Goal: Transaction & Acquisition: Purchase product/service

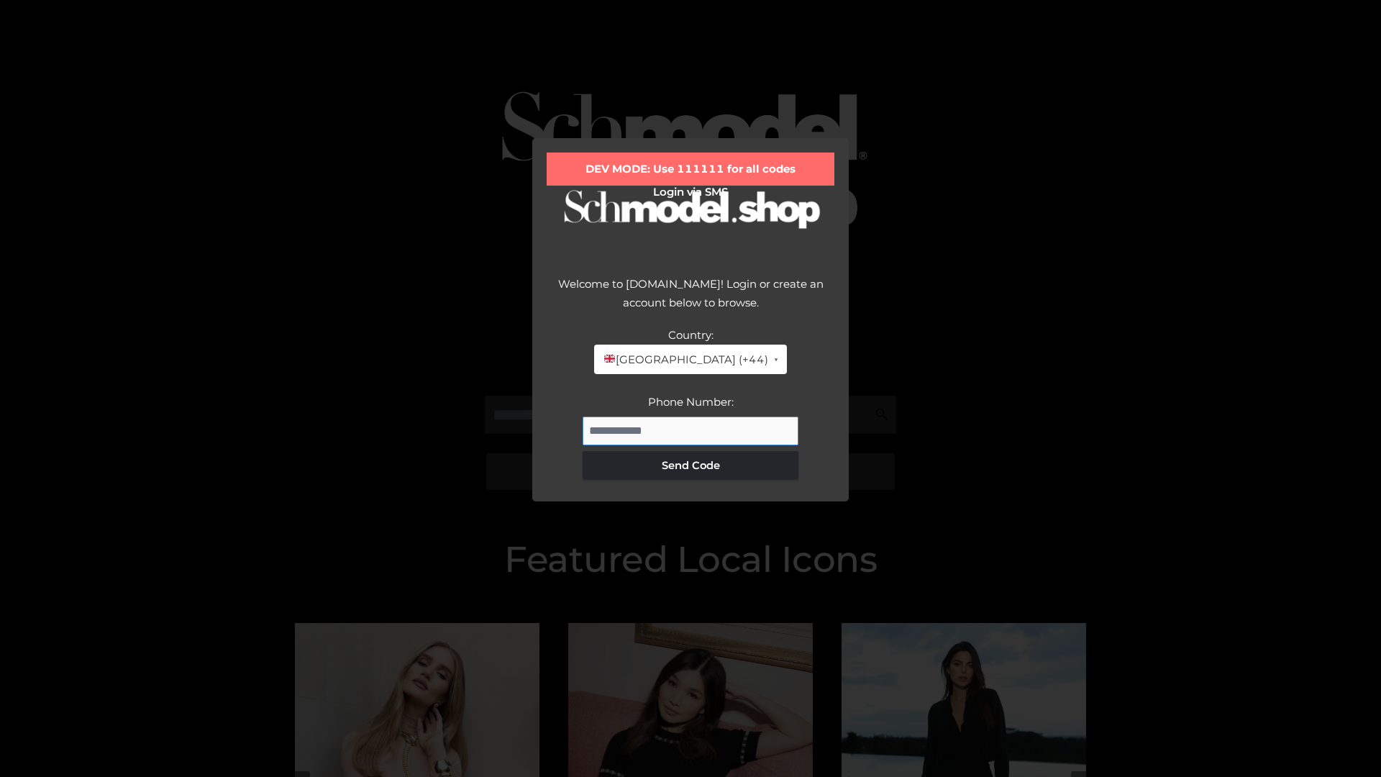
click at [690, 430] on input "Phone Number:" at bounding box center [690, 430] width 216 height 29
type input "**********"
click at [690, 465] on button "Send Code" at bounding box center [690, 465] width 216 height 29
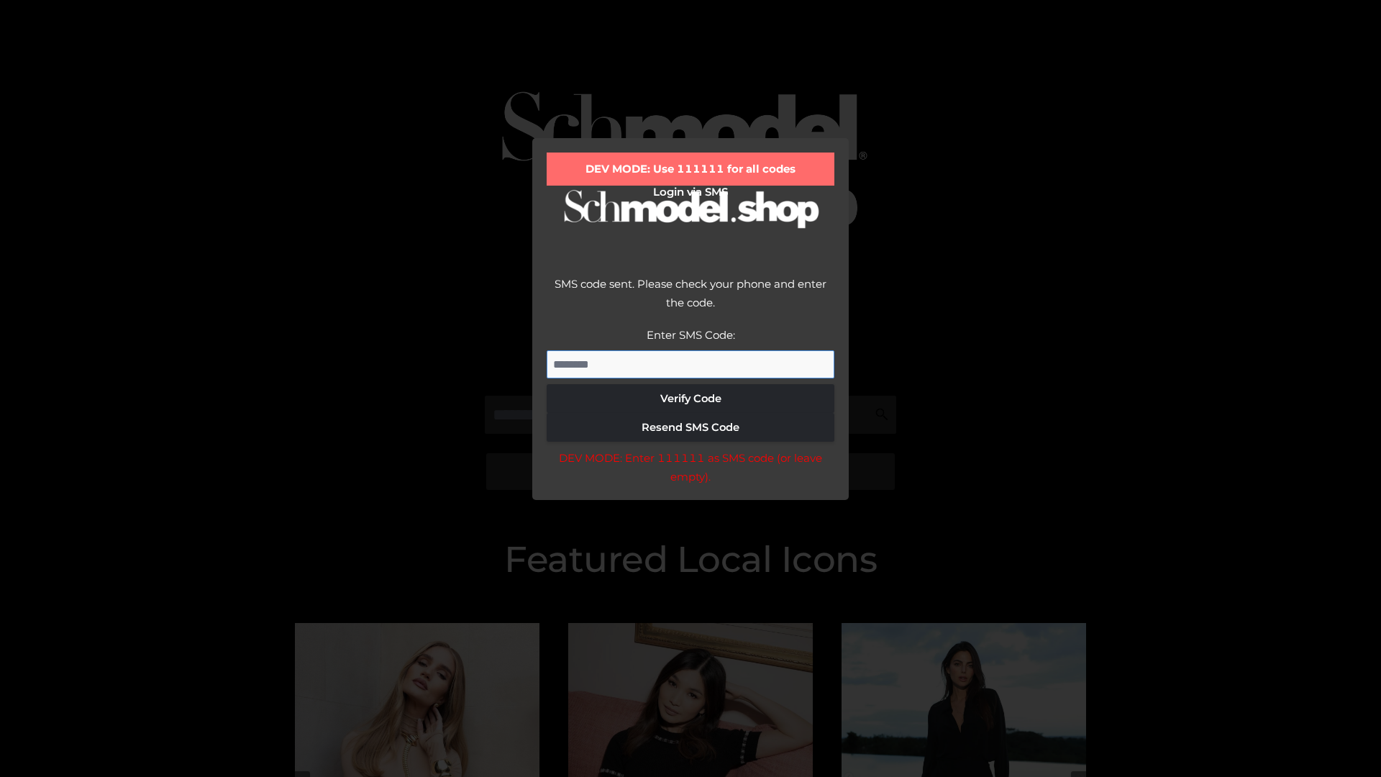
click at [690, 364] on input "Enter SMS Code:" at bounding box center [691, 364] width 288 height 29
type input "******"
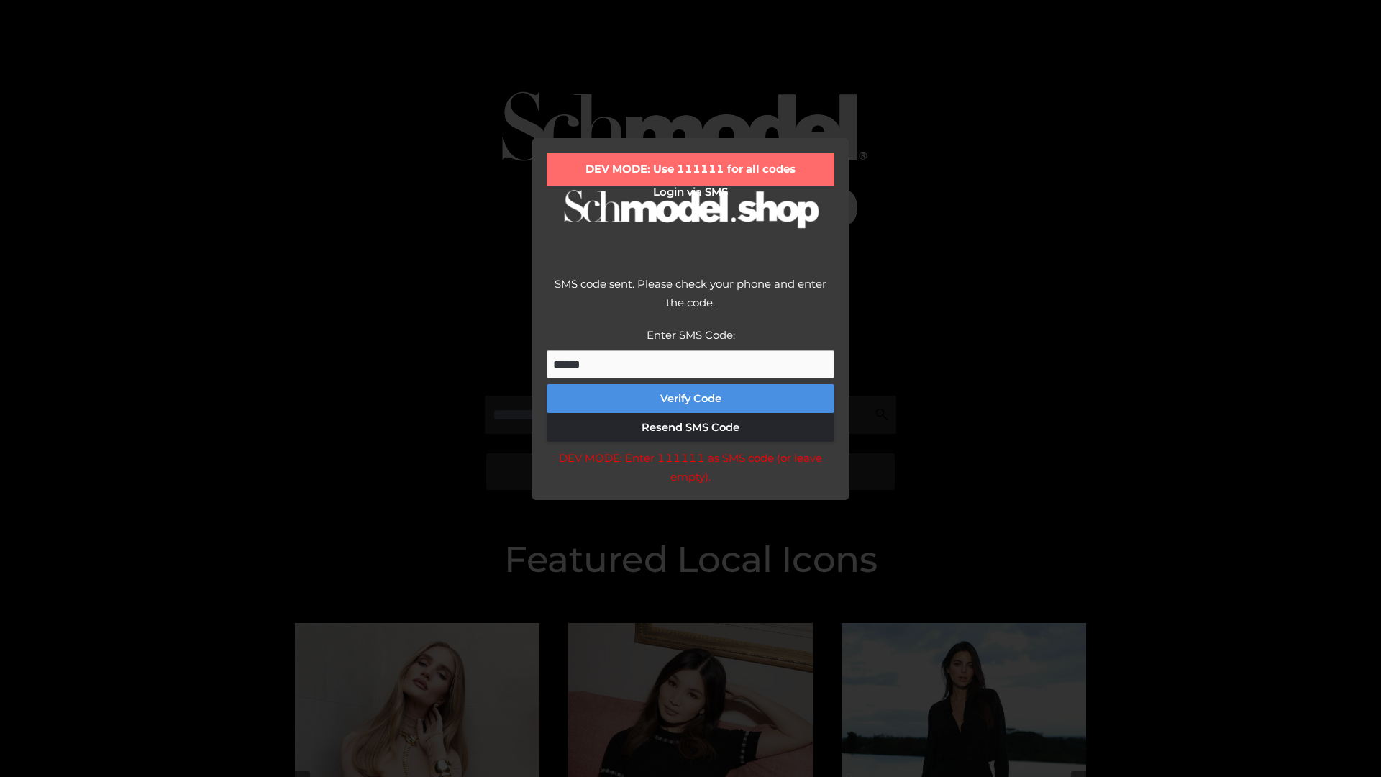
click at [690, 398] on button "Verify Code" at bounding box center [691, 398] width 288 height 29
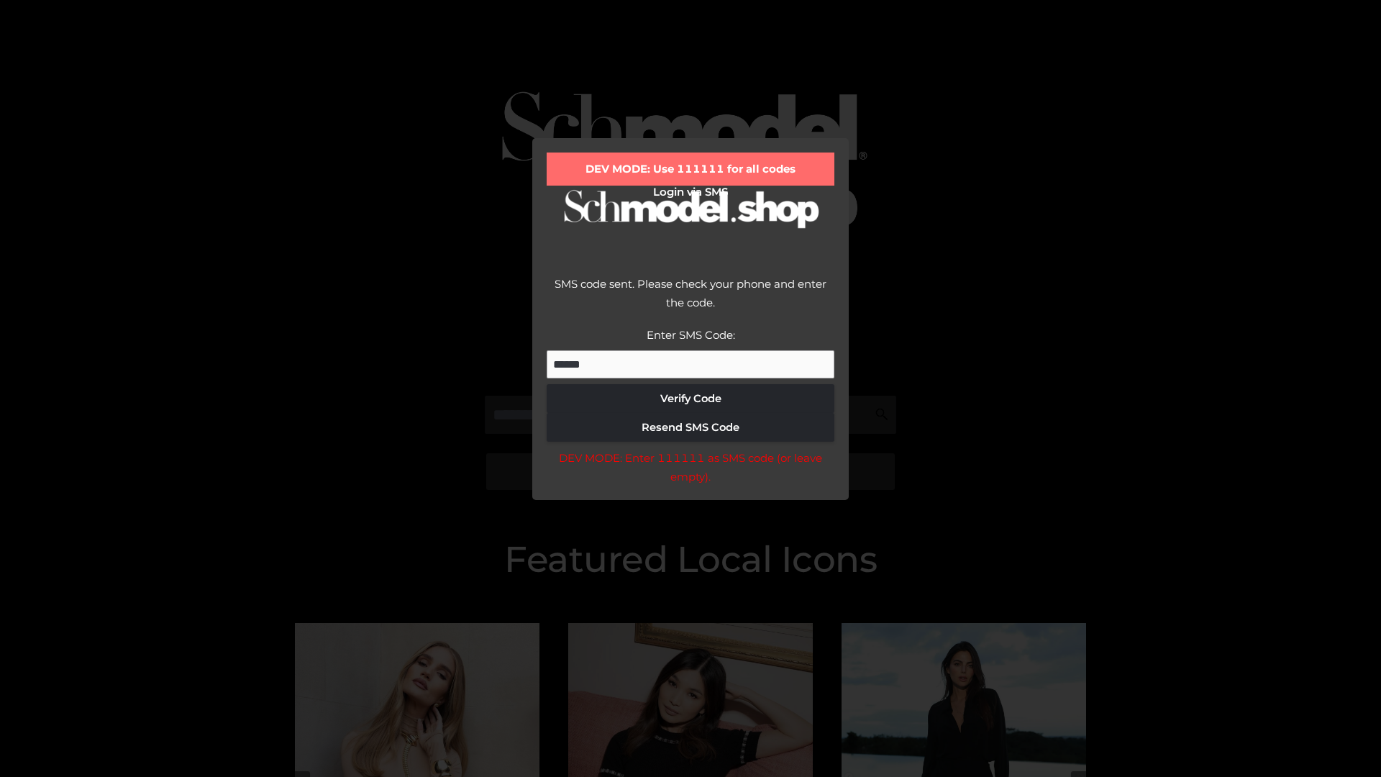
click at [690, 471] on div "DEV MODE: Enter 111111 as SMS code (or leave empty)." at bounding box center [691, 467] width 288 height 37
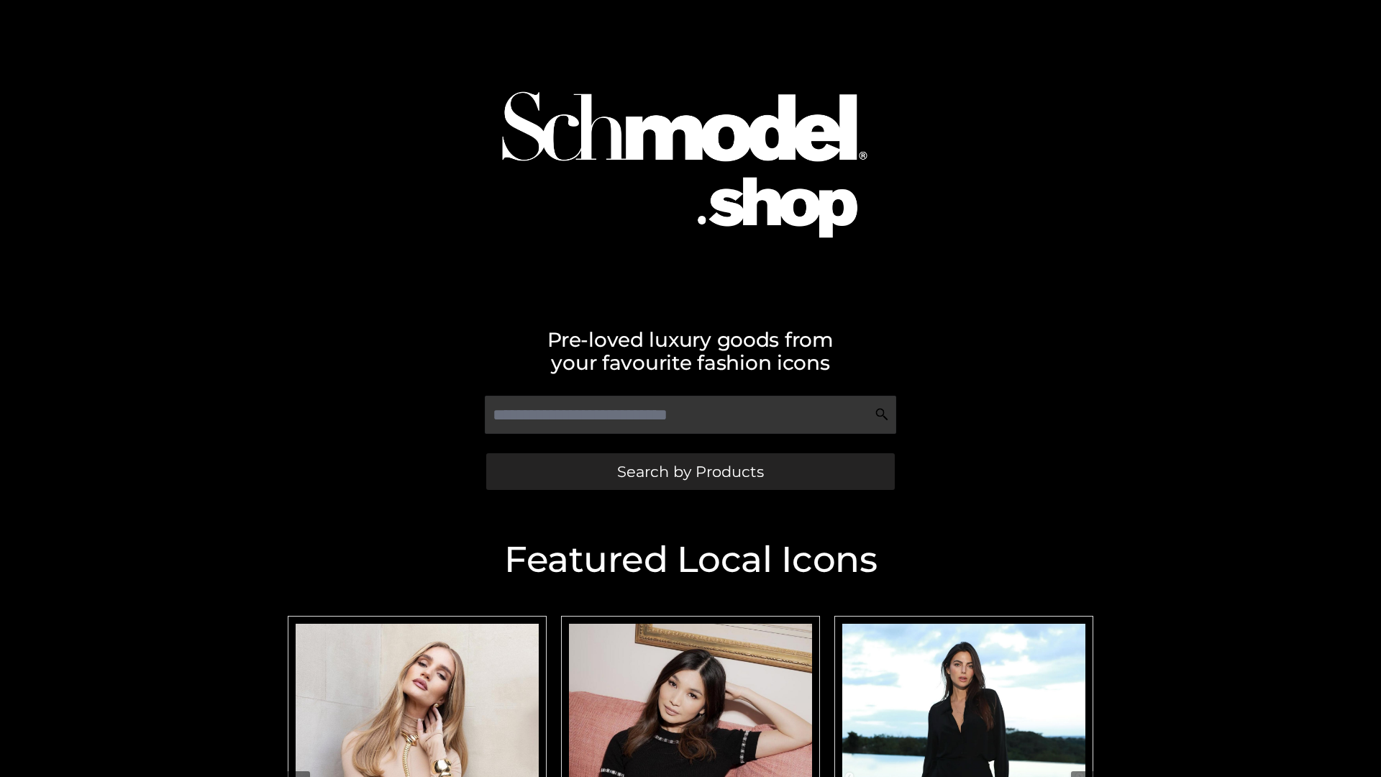
click at [690, 471] on span "Search by Products" at bounding box center [690, 471] width 147 height 15
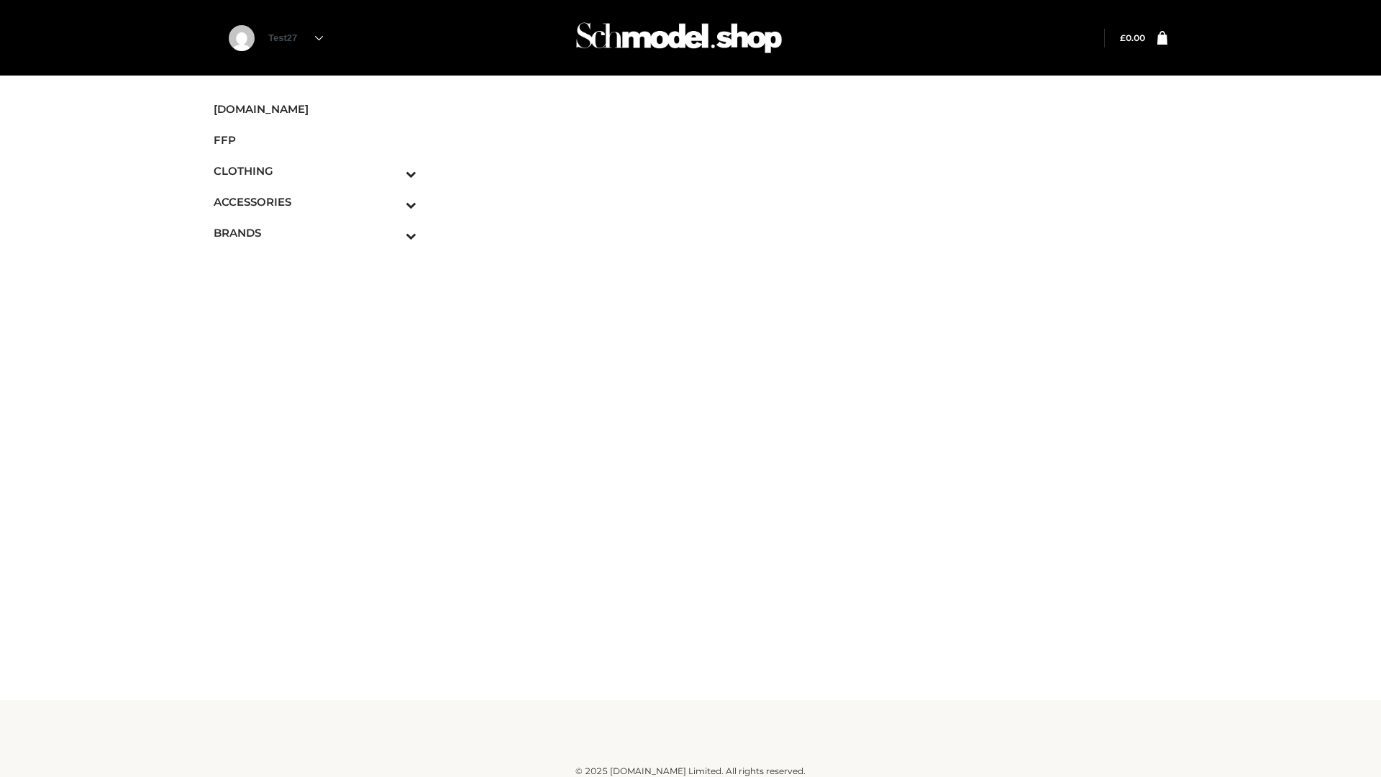
scroll to position [9, 0]
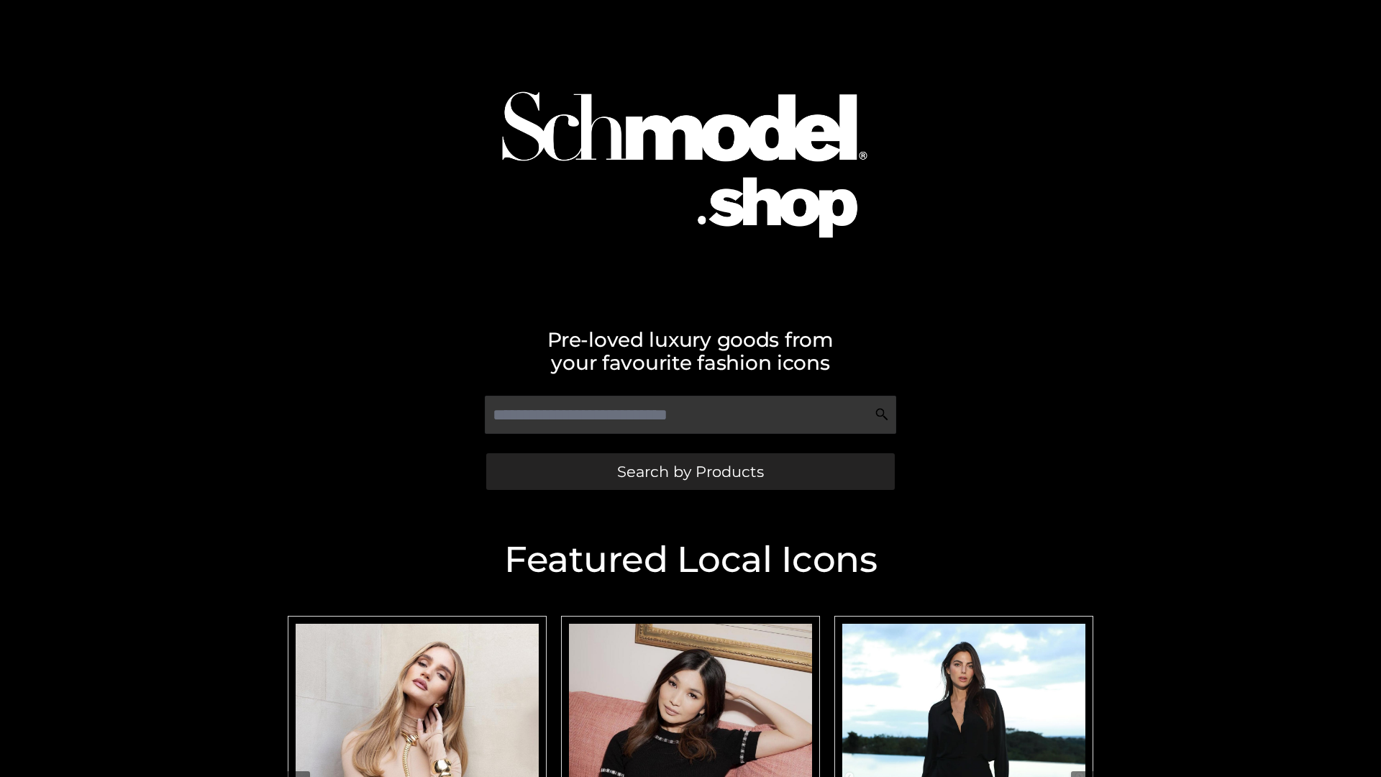
click at [690, 471] on span "Search by Products" at bounding box center [690, 471] width 147 height 15
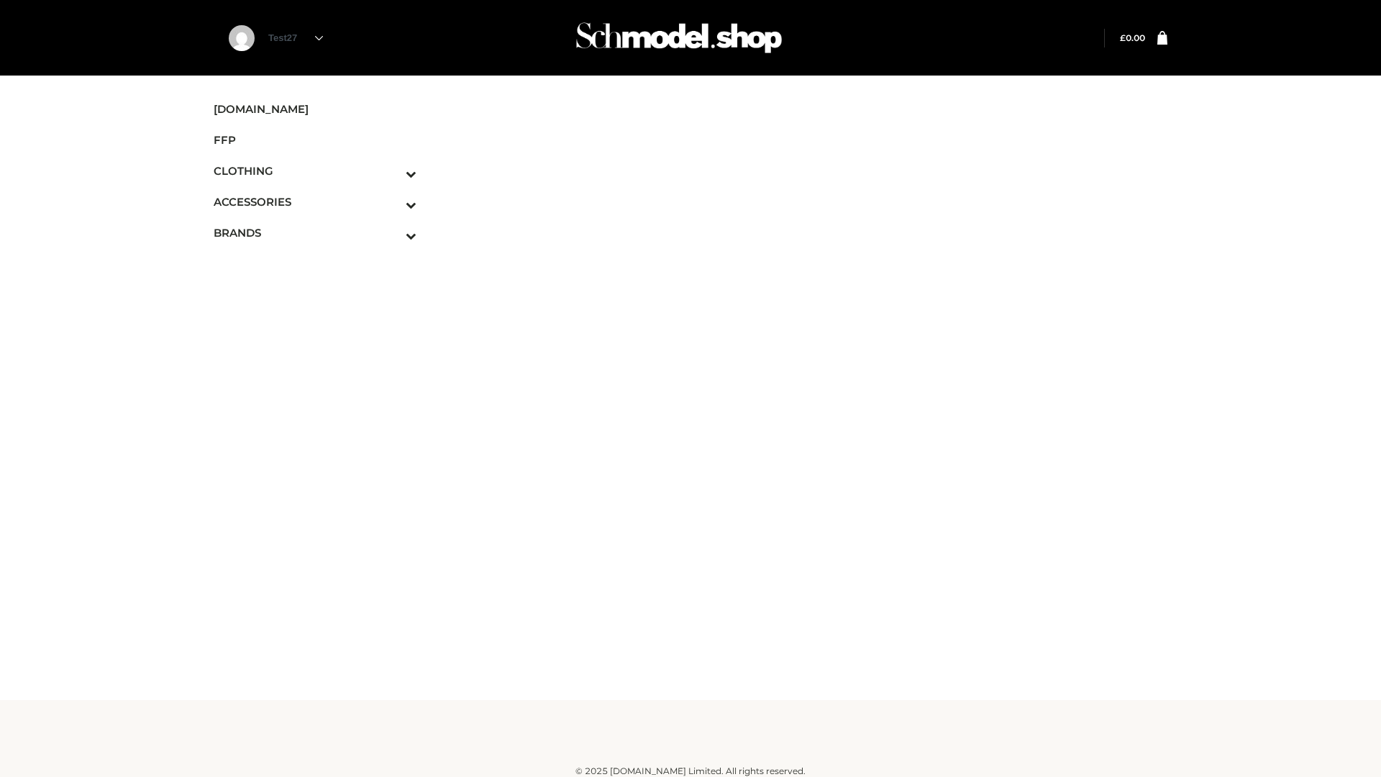
scroll to position [9, 0]
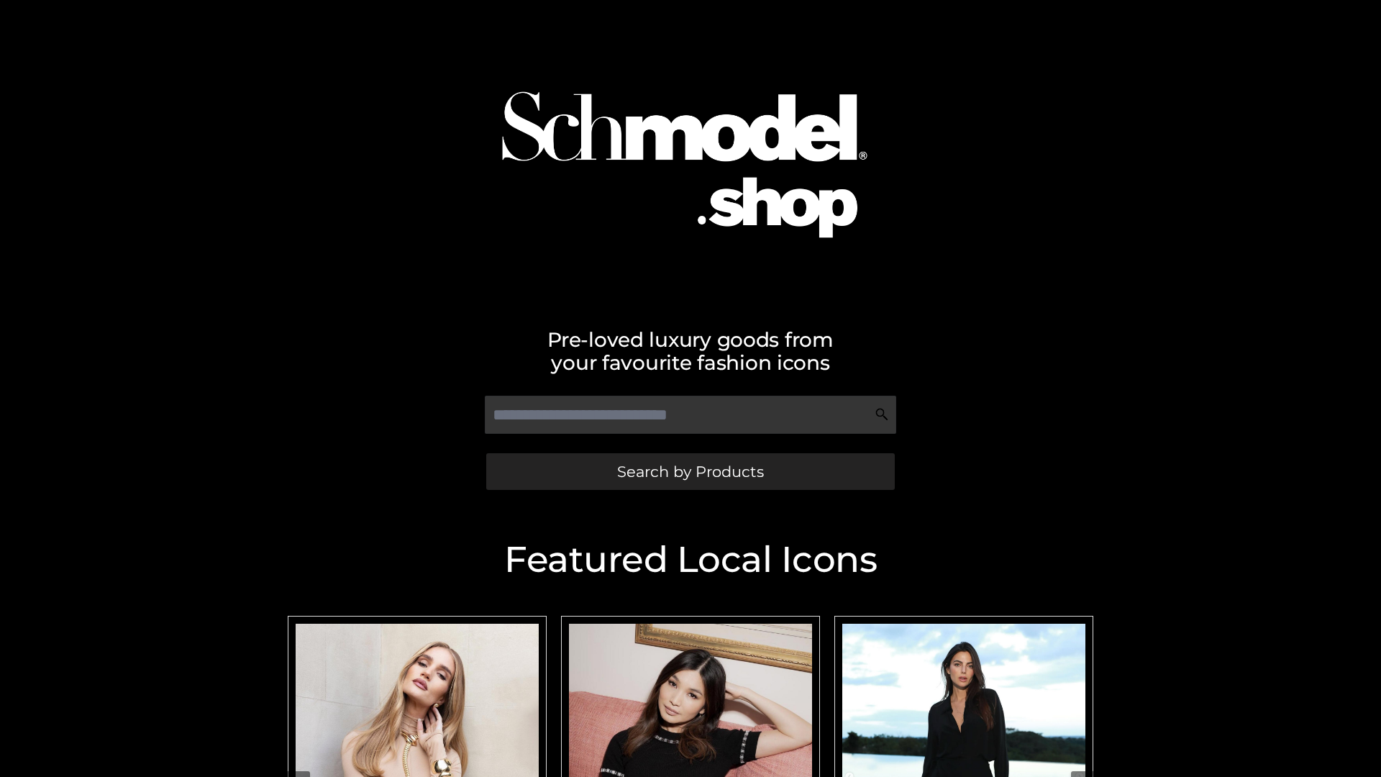
click at [690, 471] on span "Search by Products" at bounding box center [690, 471] width 147 height 15
